Goal: Connect with others: Connect with others

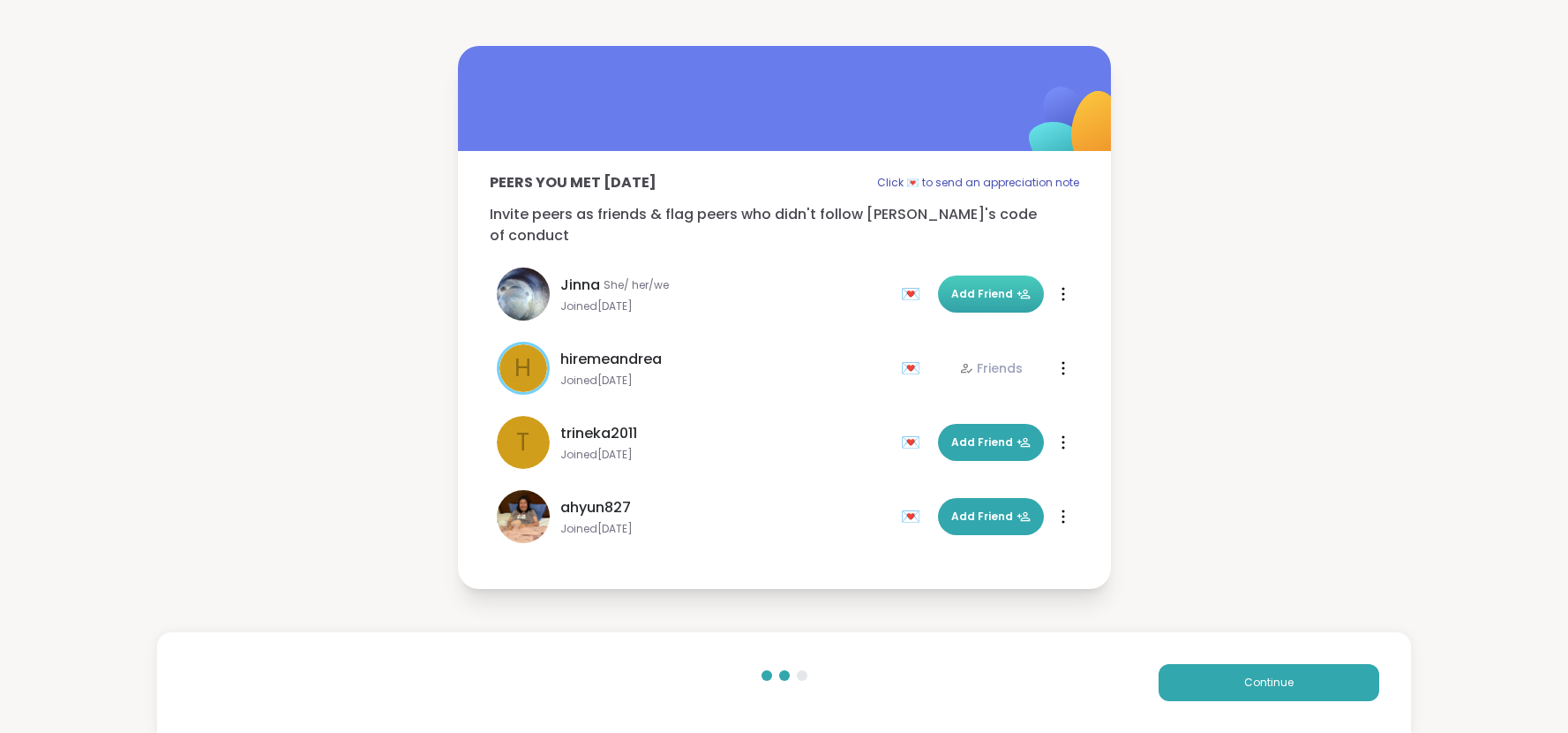
click at [971, 287] on span "Add Friend" at bounding box center [991, 293] width 79 height 16
click at [978, 520] on button "Add Friend" at bounding box center [991, 516] width 106 height 37
click at [1249, 667] on button "Continue" at bounding box center [1269, 682] width 220 height 37
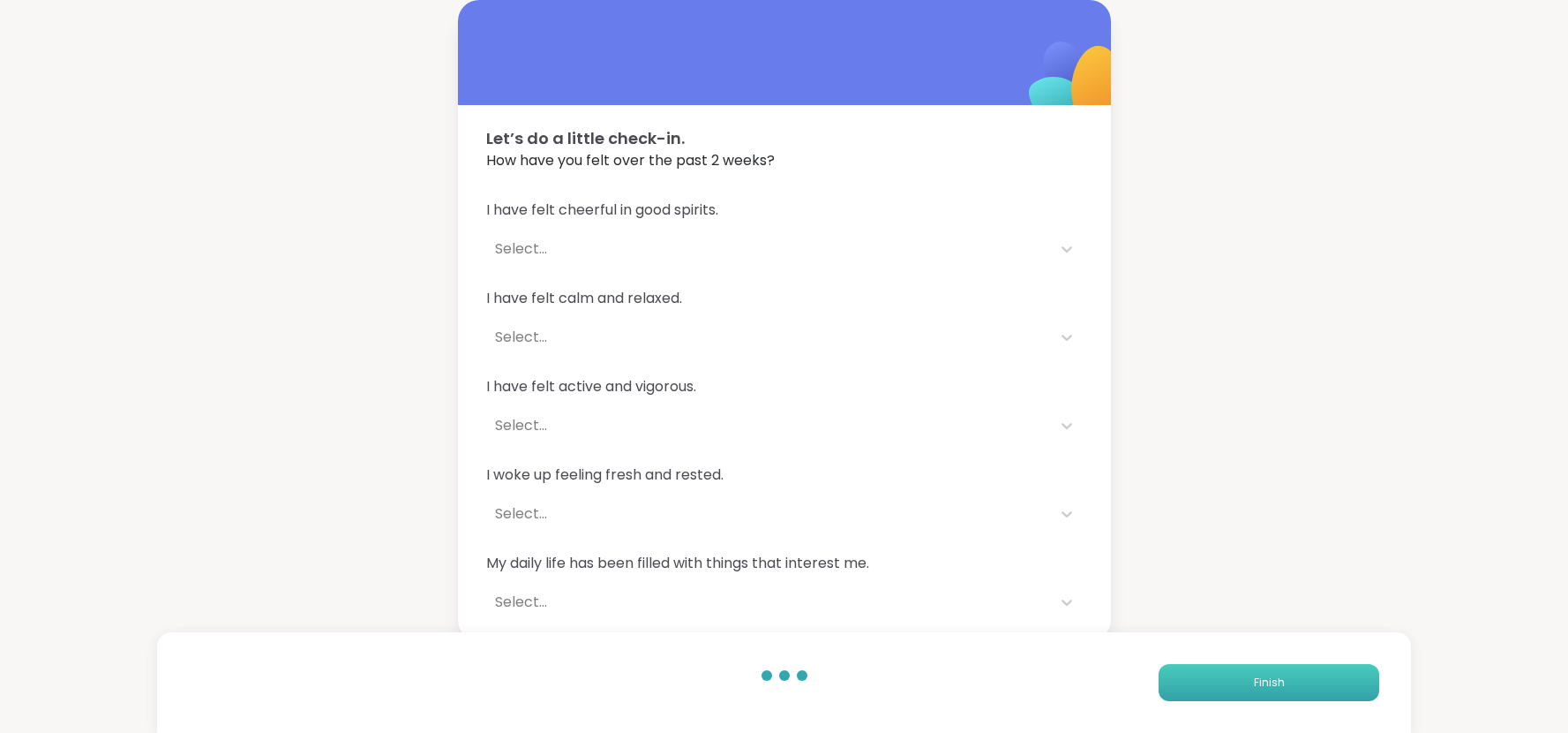
click at [1249, 667] on button "Finish" at bounding box center [1269, 682] width 220 height 37
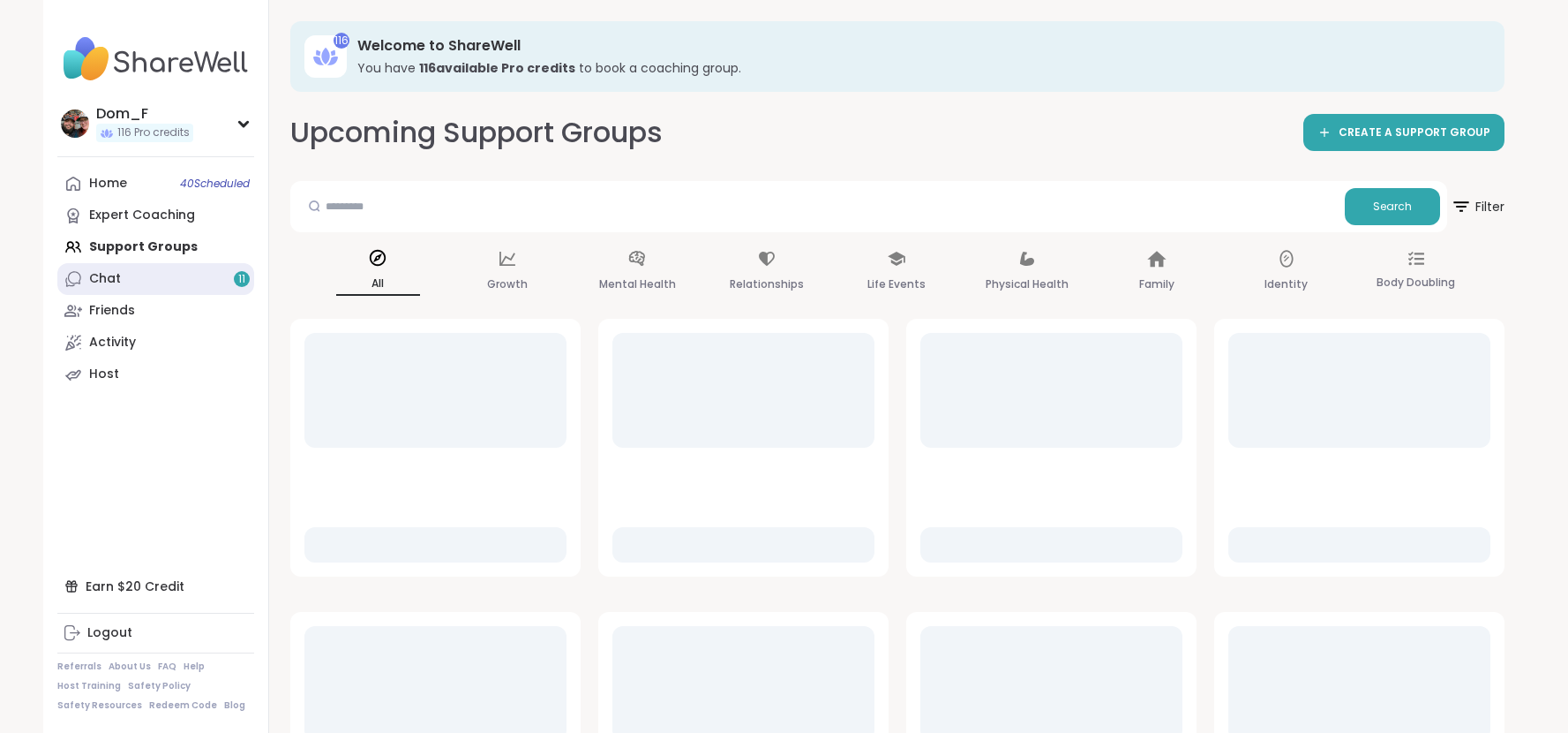
click at [210, 275] on link "Chat 11" at bounding box center [155, 278] width 196 height 32
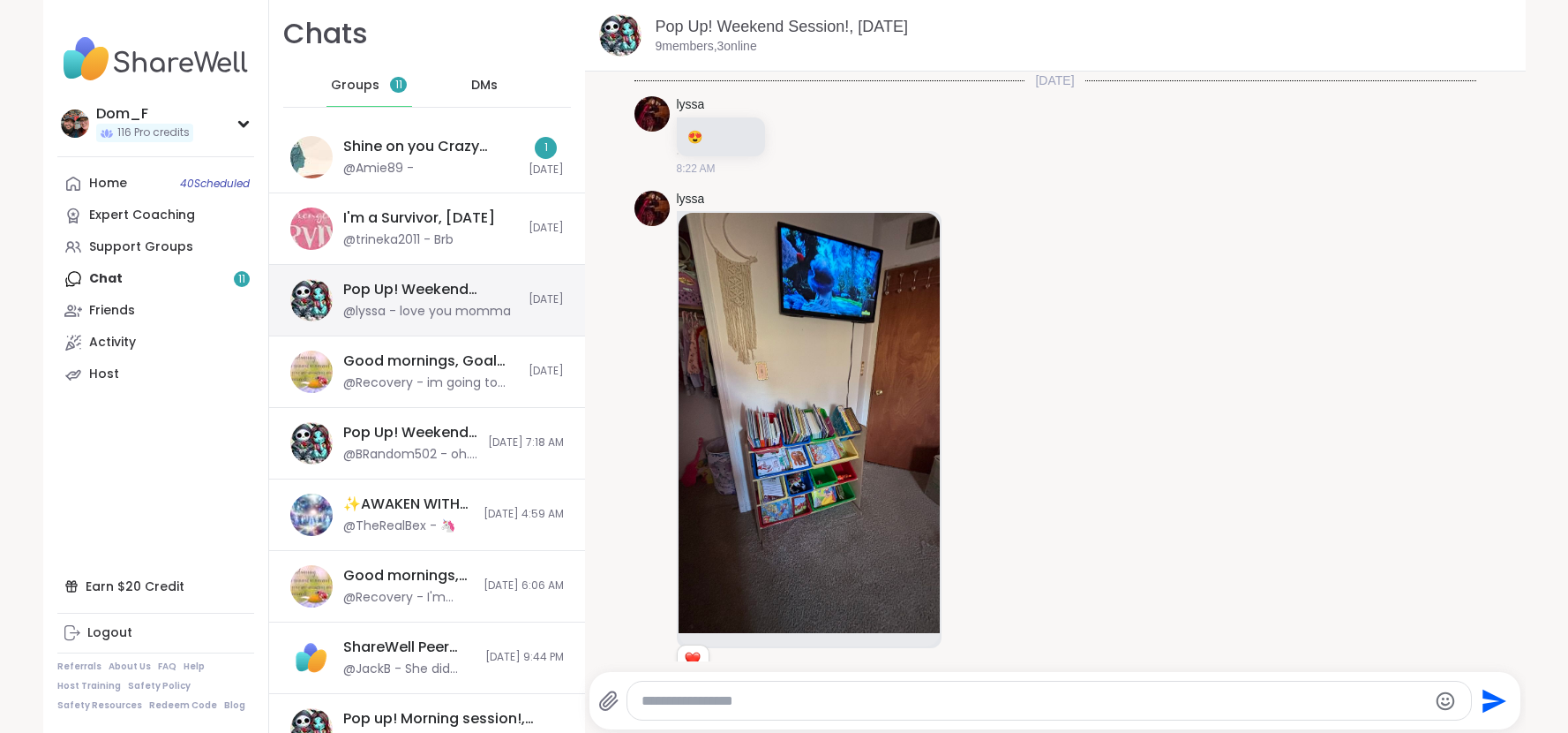
scroll to position [1879, 0]
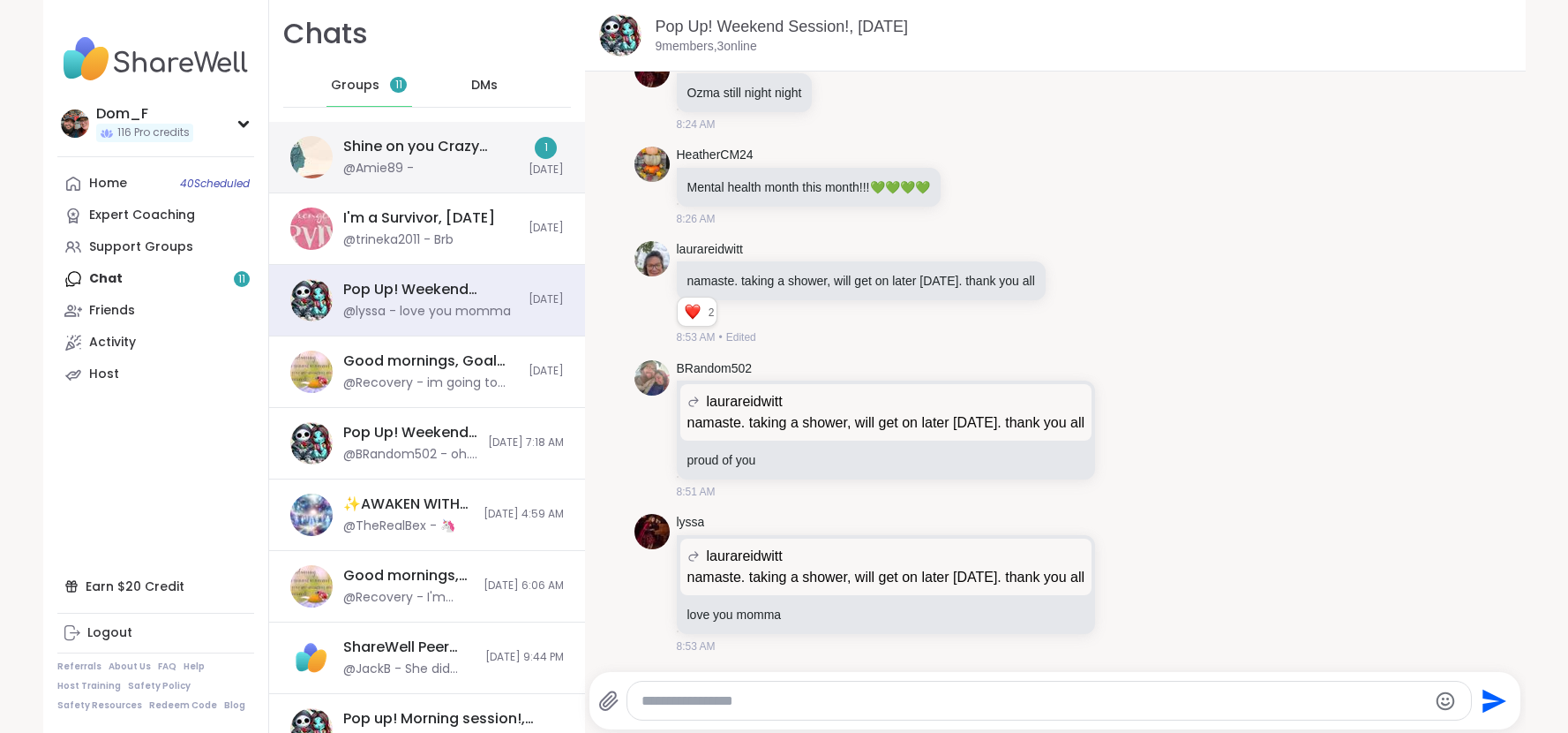
click at [477, 148] on div "Shine on you Crazy Diamond!, [DATE]" at bounding box center [431, 146] width 174 height 19
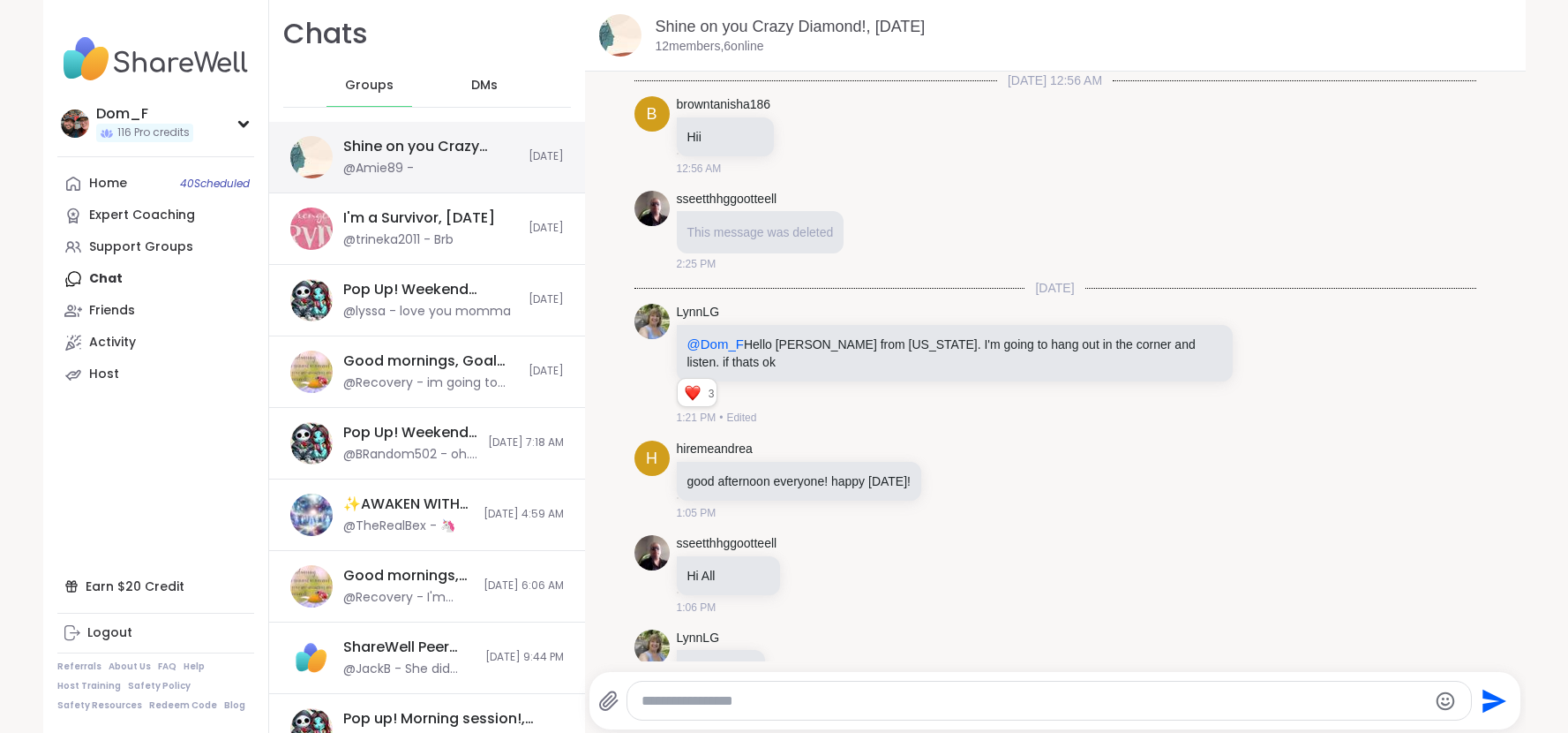
scroll to position [4291, 0]
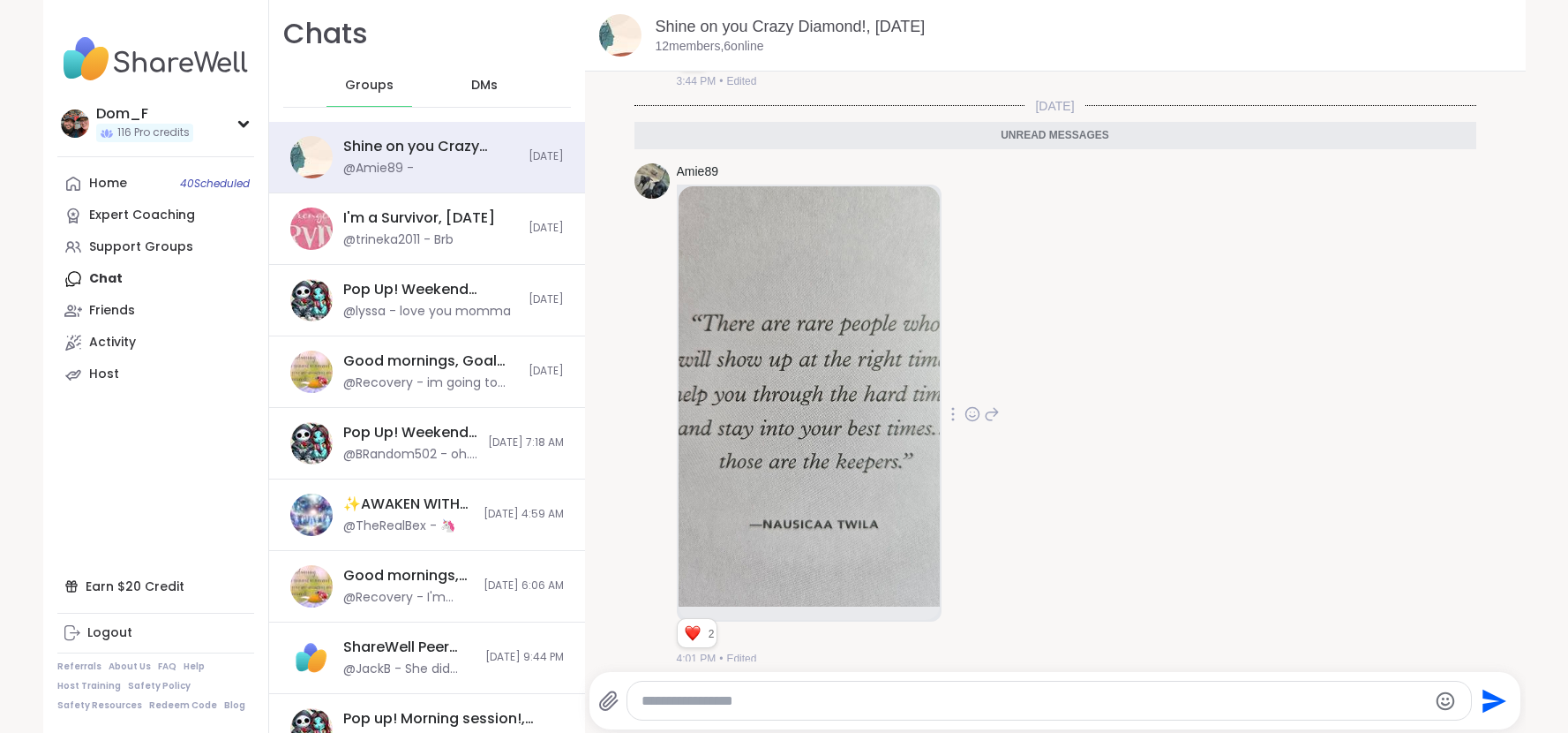
click at [796, 244] on img at bounding box center [809, 396] width 261 height 420
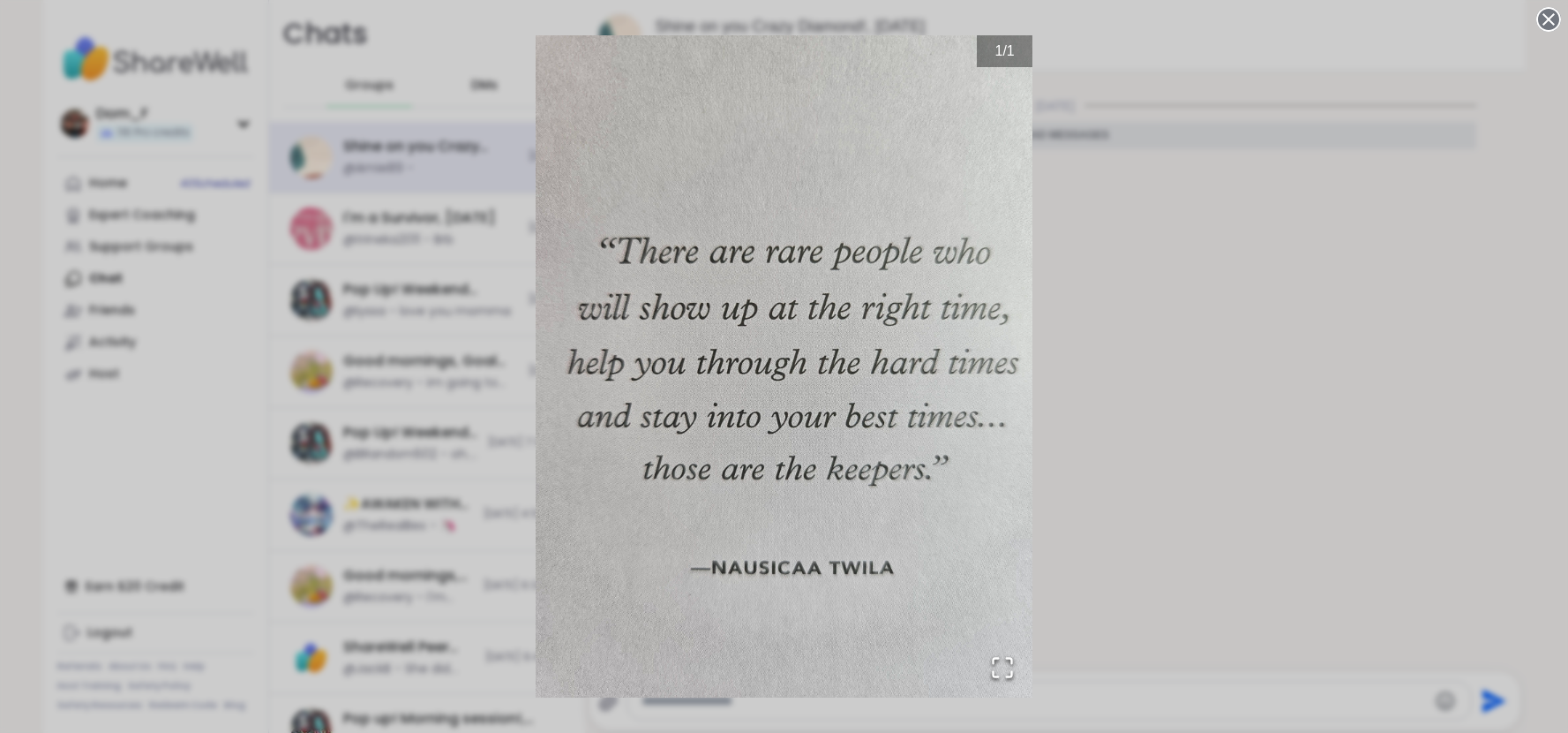
click at [1549, 20] on icon at bounding box center [1548, 19] width 25 height 25
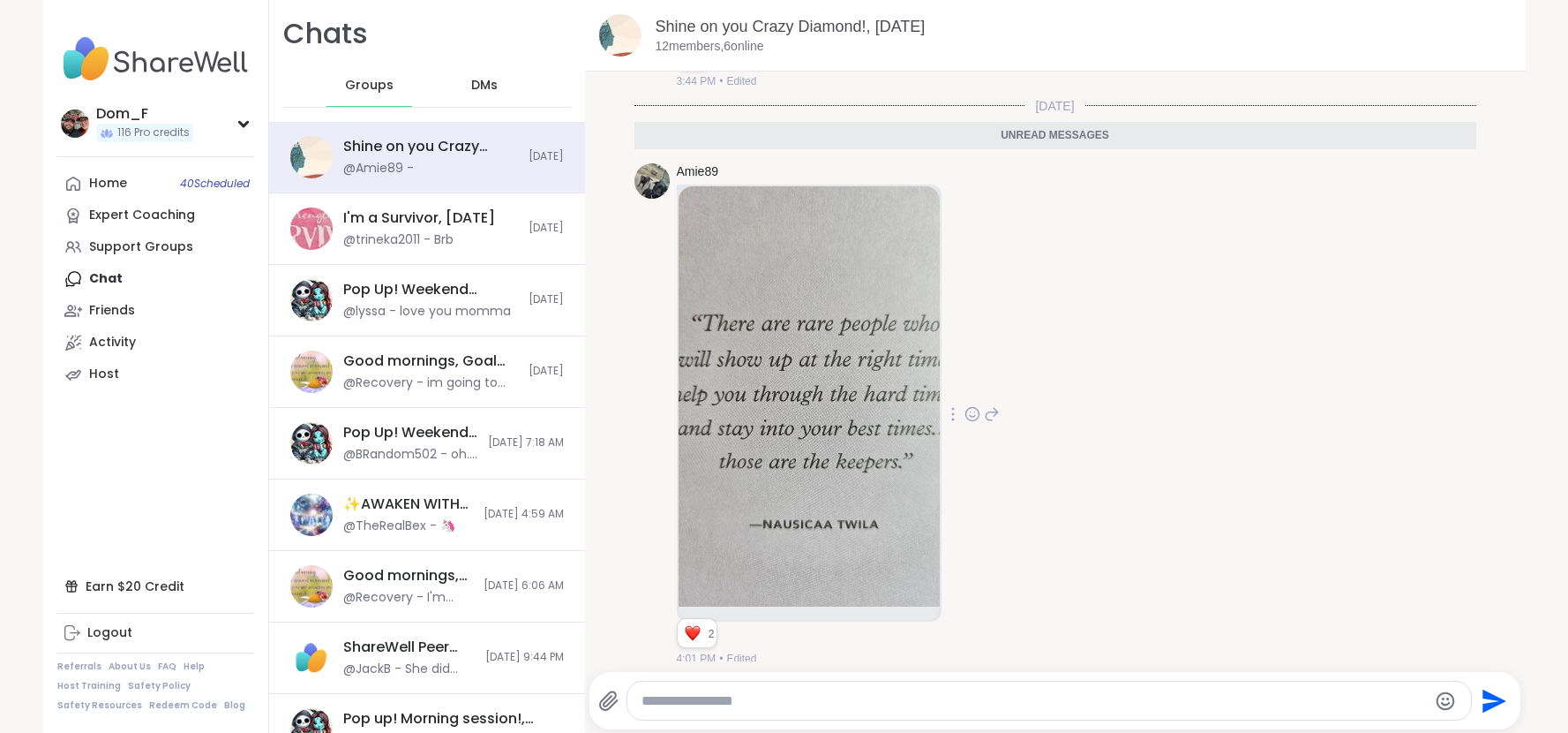
click at [969, 405] on icon at bounding box center [971, 413] width 16 height 17
click at [970, 387] on button "Select Reaction: Heart" at bounding box center [972, 386] width 35 height 35
click at [114, 363] on link "Host" at bounding box center [155, 374] width 196 height 32
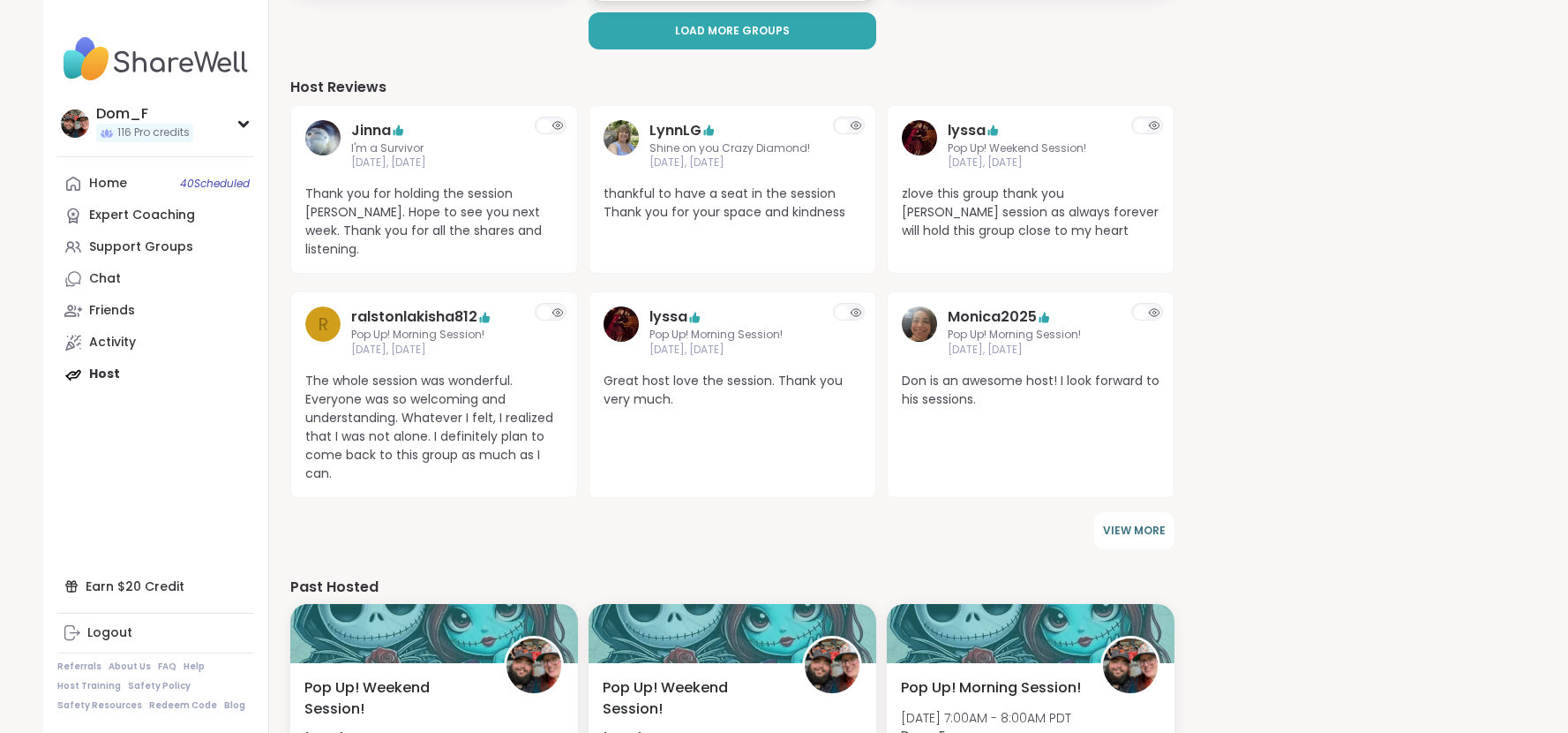
scroll to position [533, 0]
